Goal: Task Accomplishment & Management: Manage account settings

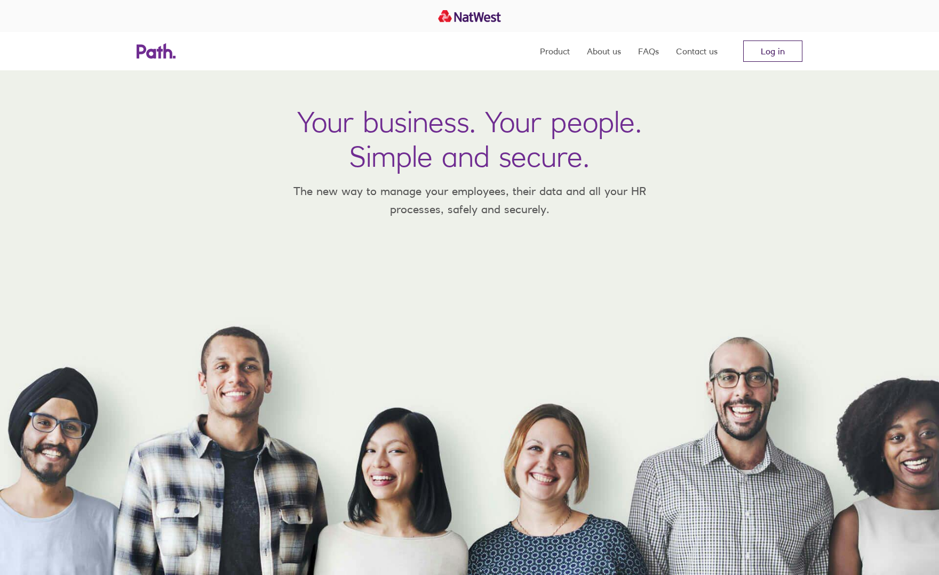
click at [774, 61] on link "Log in" at bounding box center [772, 51] width 59 height 21
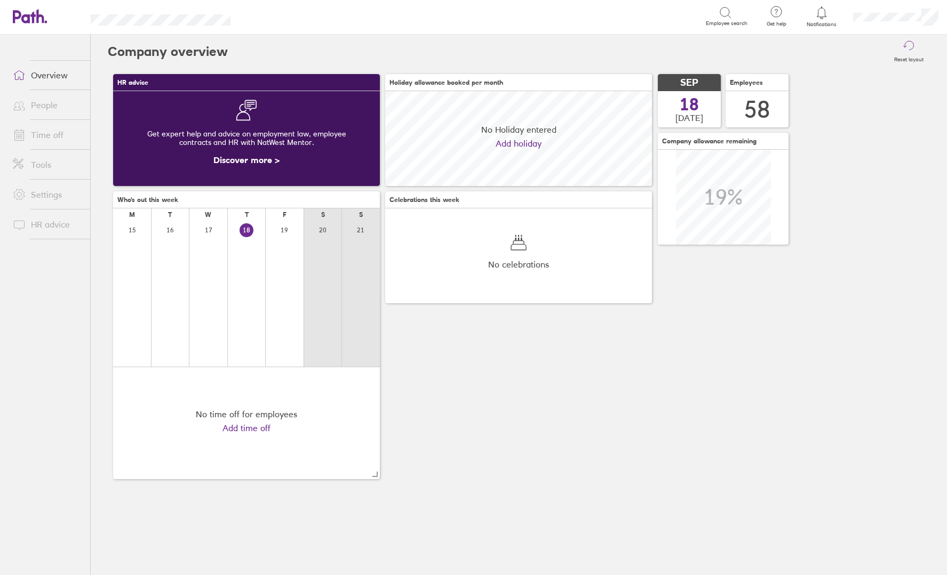
scroll to position [95, 267]
click at [53, 138] on link "Time off" at bounding box center [47, 134] width 86 height 21
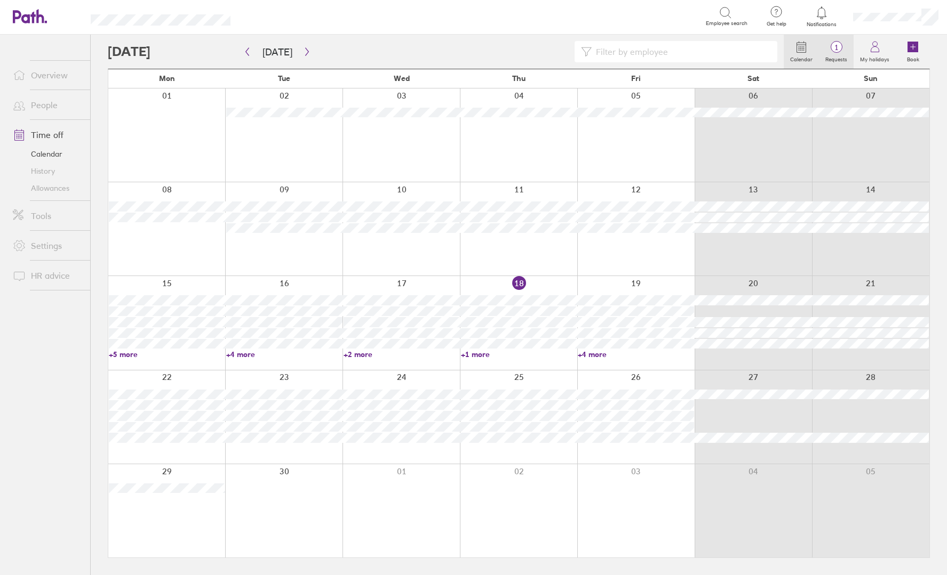
click at [832, 47] on span "1" at bounding box center [836, 47] width 35 height 9
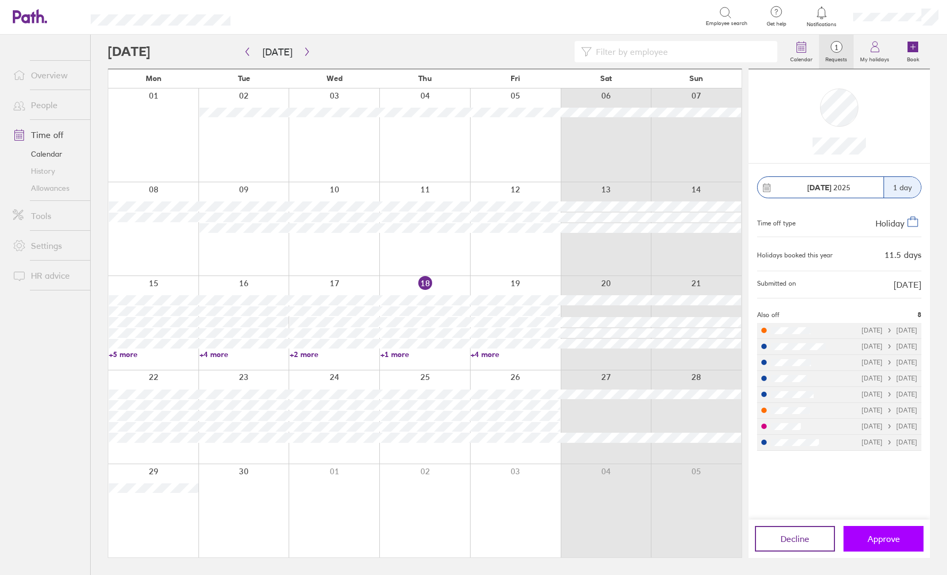
click at [900, 539] on button "Approve" at bounding box center [883, 539] width 80 height 26
